Goal: Information Seeking & Learning: Learn about a topic

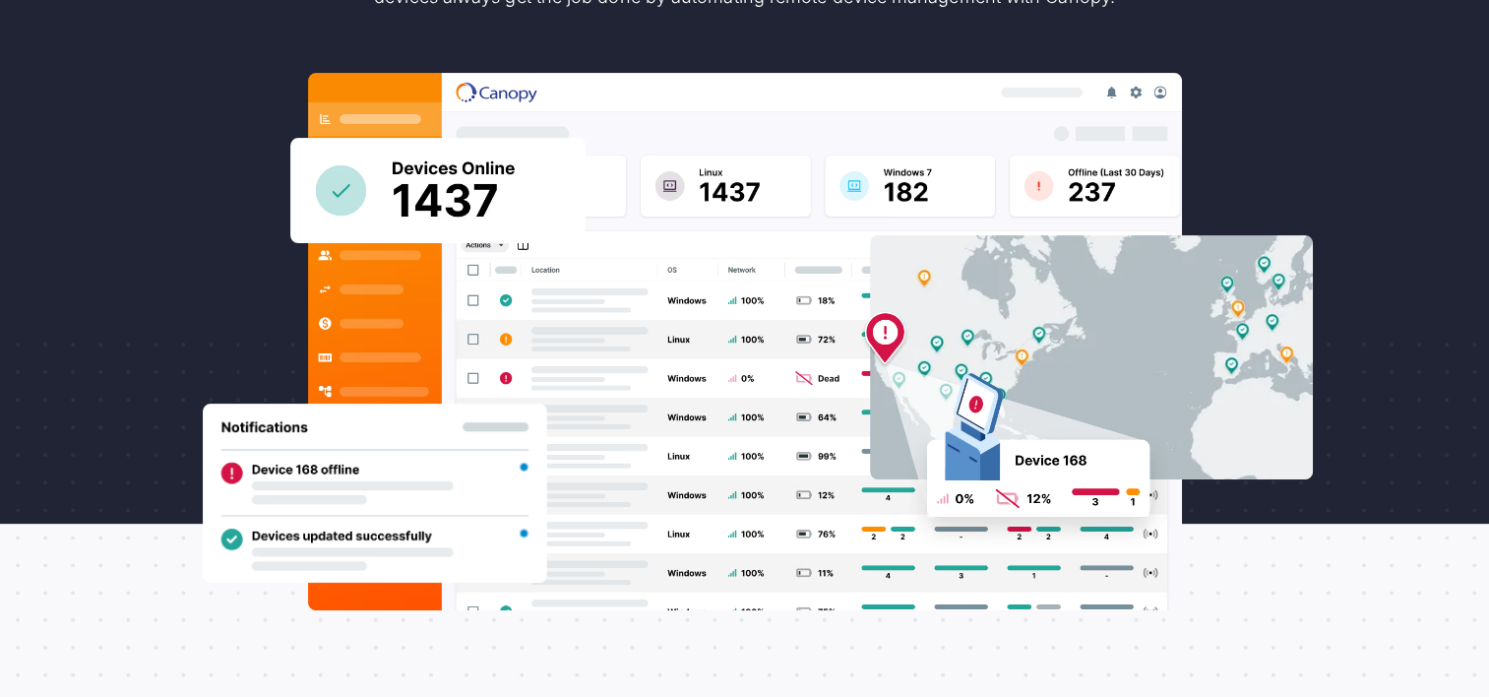
scroll to position [590, 0]
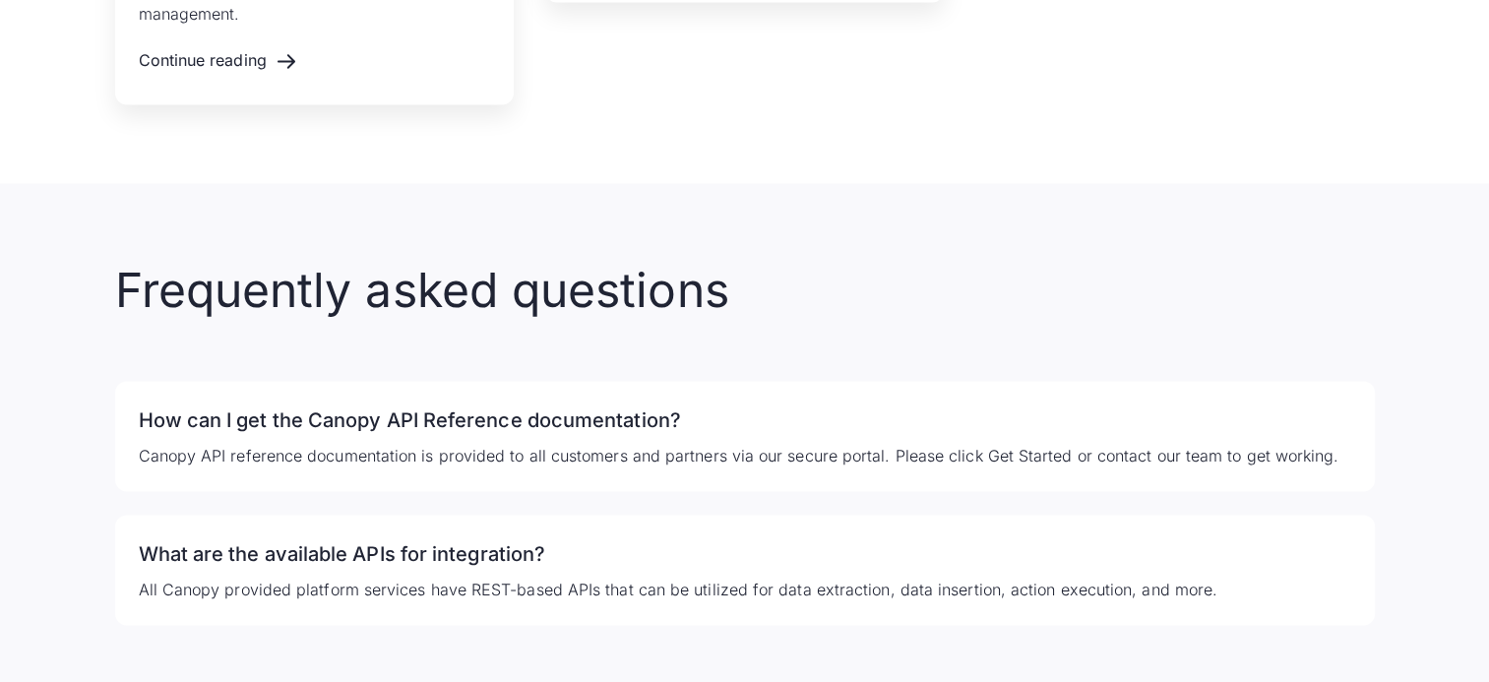
scroll to position [3247, 0]
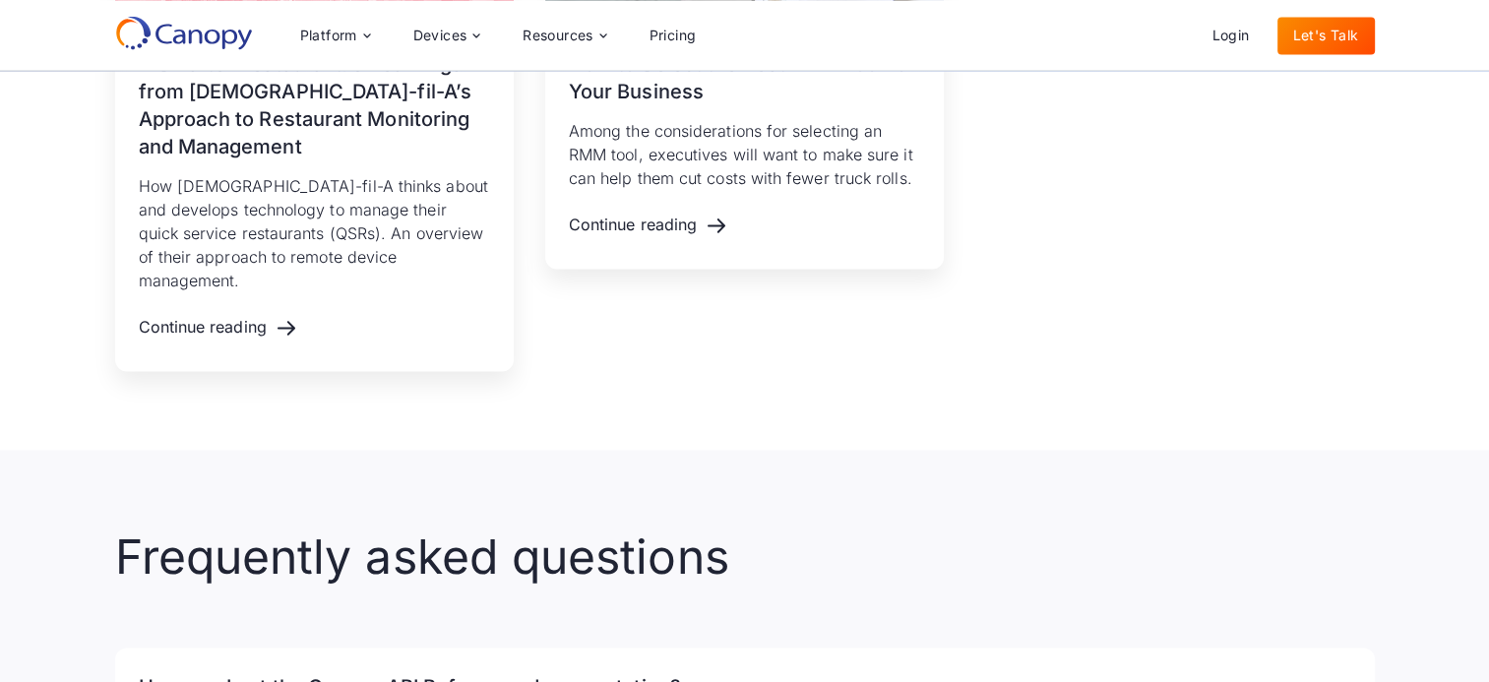
scroll to position [2656, 0]
